Goal: Information Seeking & Learning: Compare options

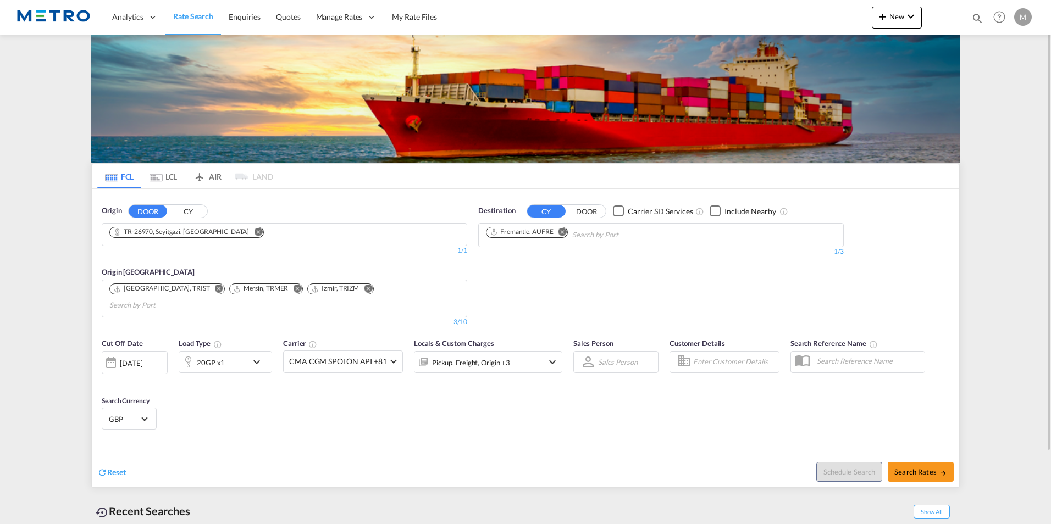
click at [124, 468] on span "Reset" at bounding box center [116, 472] width 19 height 9
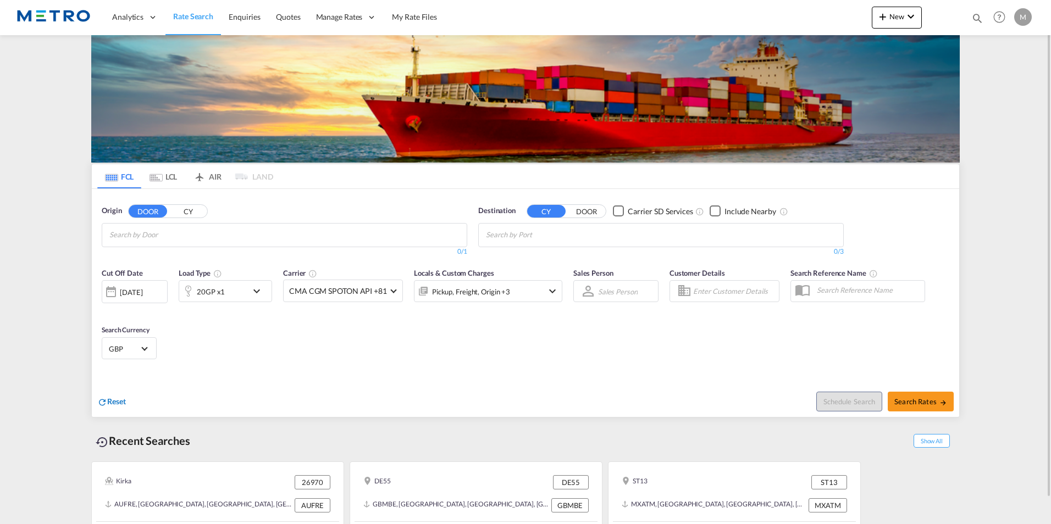
click at [112, 404] on span "Reset" at bounding box center [116, 401] width 19 height 9
click at [193, 210] on button "CY" at bounding box center [188, 211] width 38 height 13
click at [306, 239] on md-chips at bounding box center [284, 235] width 364 height 23
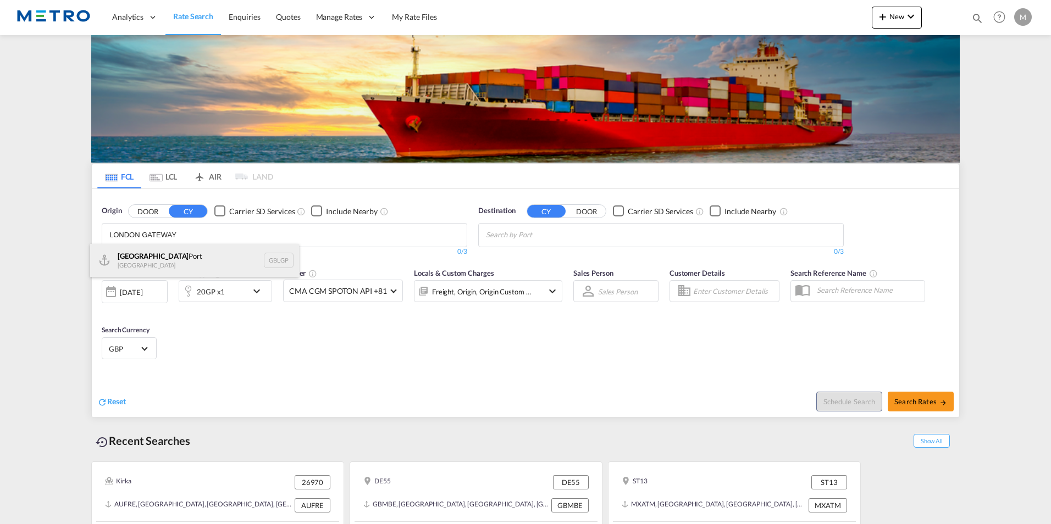
type input "LONDON GATEWAY"
click at [226, 259] on div "[GEOGRAPHIC_DATA] [GEOGRAPHIC_DATA] [GEOGRAPHIC_DATA]" at bounding box center [194, 260] width 209 height 33
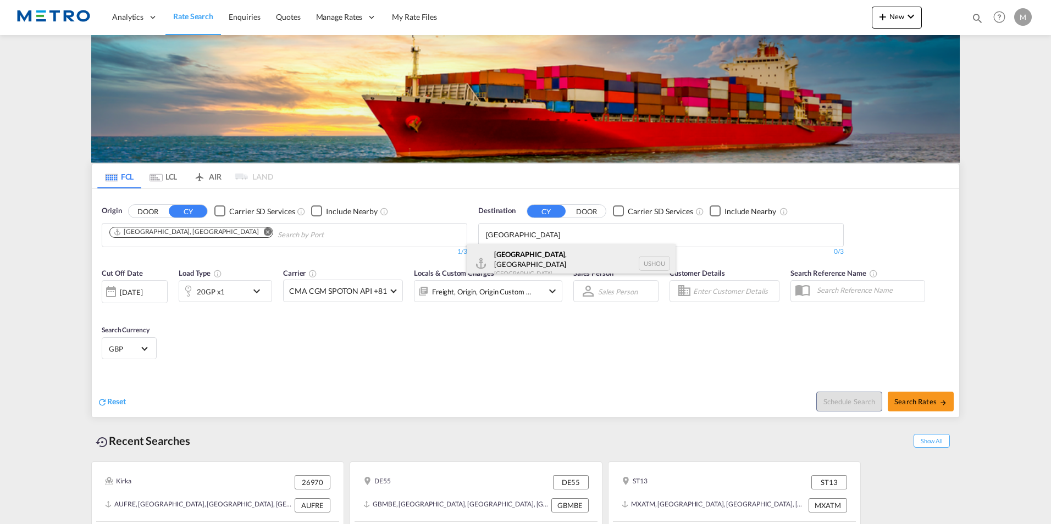
type input "[GEOGRAPHIC_DATA]"
click at [541, 266] on div "[GEOGRAPHIC_DATA] , [GEOGRAPHIC_DATA] [GEOGRAPHIC_DATA] USHOU" at bounding box center [571, 264] width 209 height 40
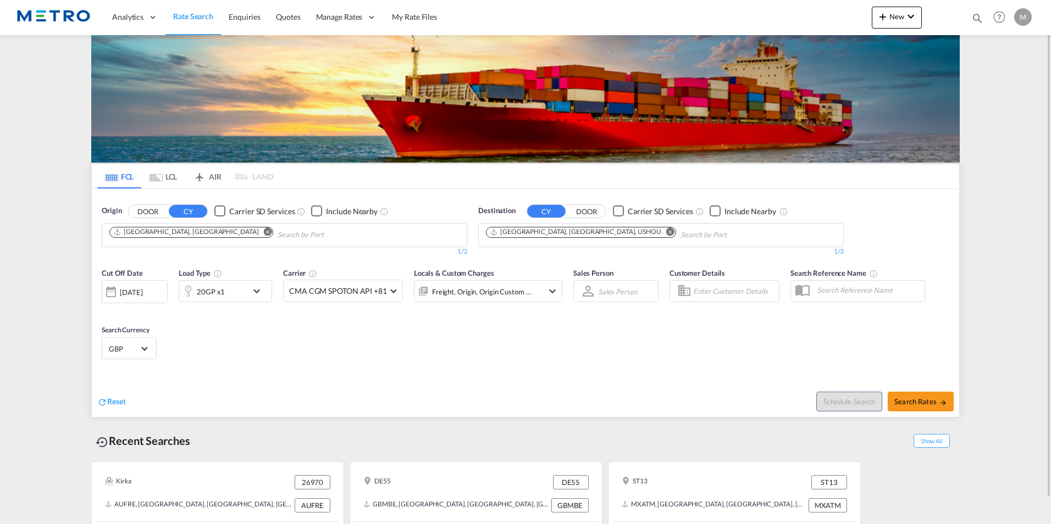
click at [254, 291] on md-icon "icon-chevron-down" at bounding box center [259, 291] width 19 height 13
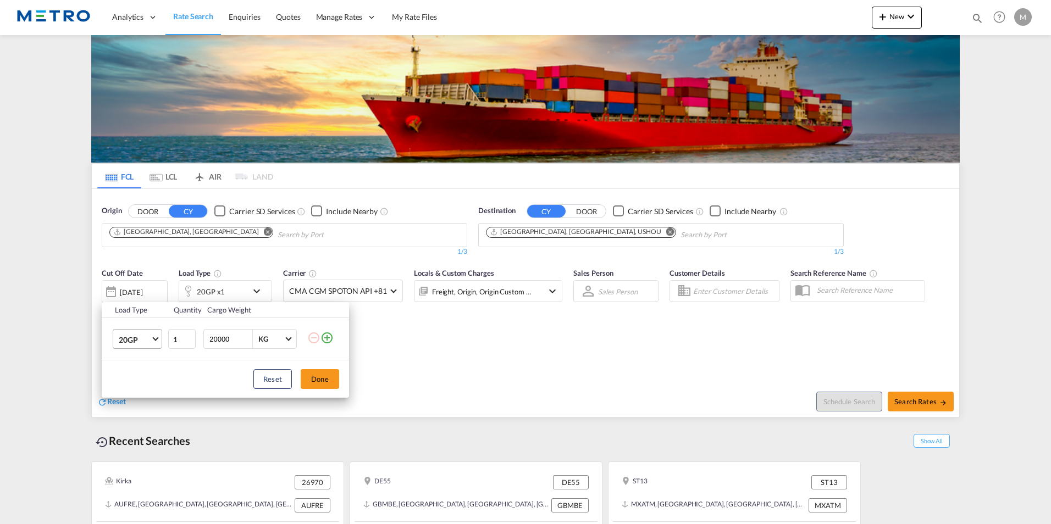
click at [135, 337] on span "20GP" at bounding box center [135, 340] width 32 height 11
click at [155, 386] on md-option "40HC" at bounding box center [147, 392] width 75 height 26
click at [324, 385] on button "Done" at bounding box center [320, 379] width 38 height 20
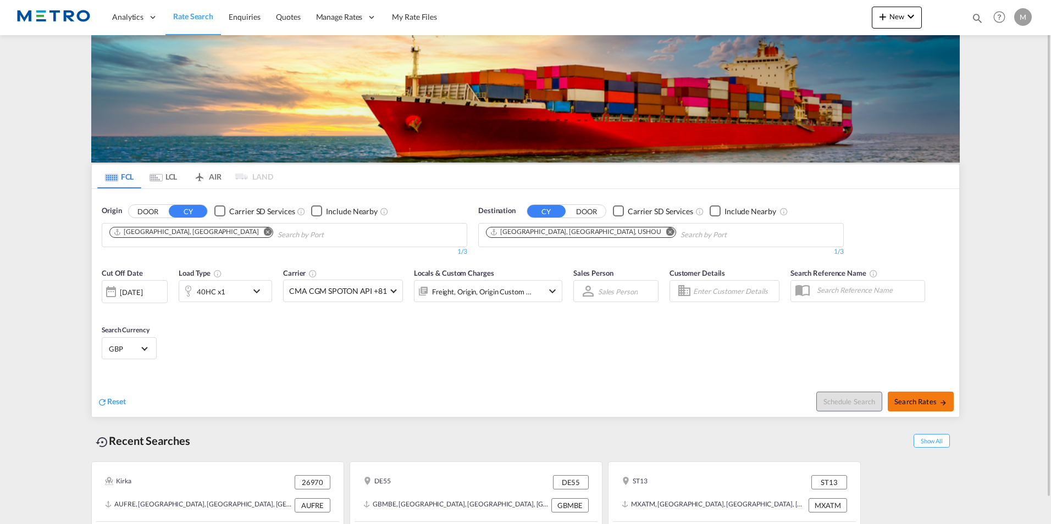
click at [929, 397] on span "Search Rates" at bounding box center [920, 401] width 53 height 9
type input "GBLGP to USHOU / [DATE]"
